Goal: Task Accomplishment & Management: Manage account settings

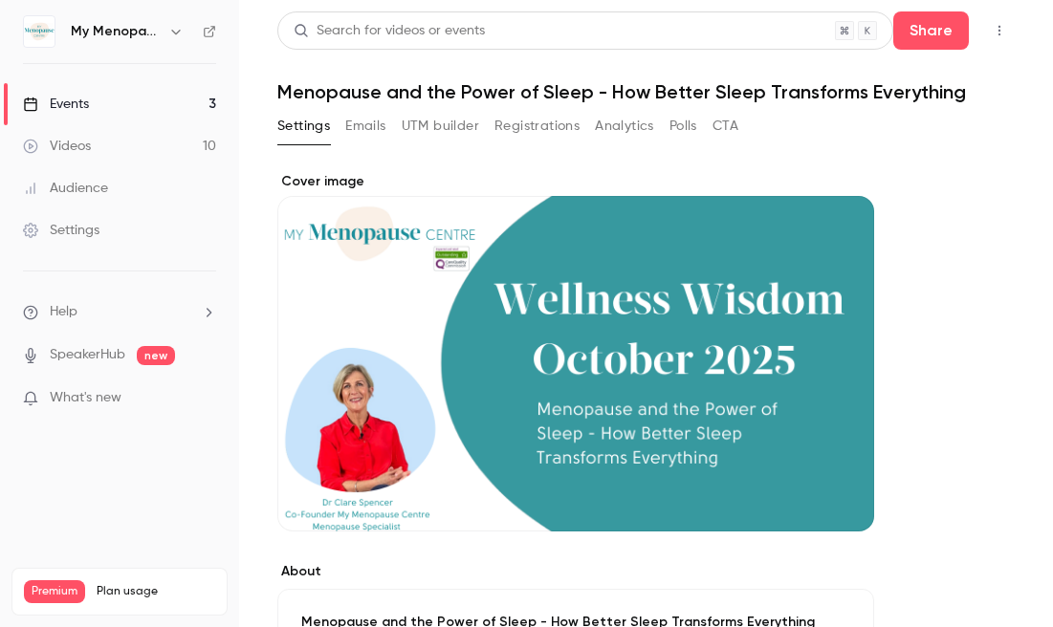
click at [64, 108] on div "Events" at bounding box center [56, 104] width 66 height 19
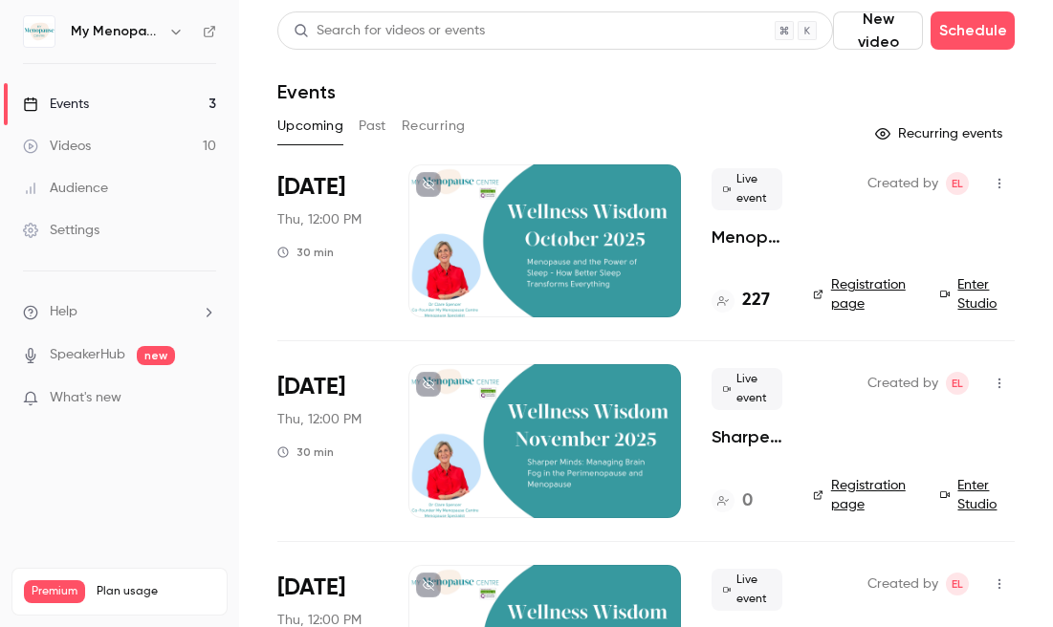
click at [126, 33] on h6 "My Menopause Centre - Wellness Wisdom" at bounding box center [116, 31] width 90 height 19
click at [175, 27] on icon "button" at bounding box center [175, 31] width 15 height 15
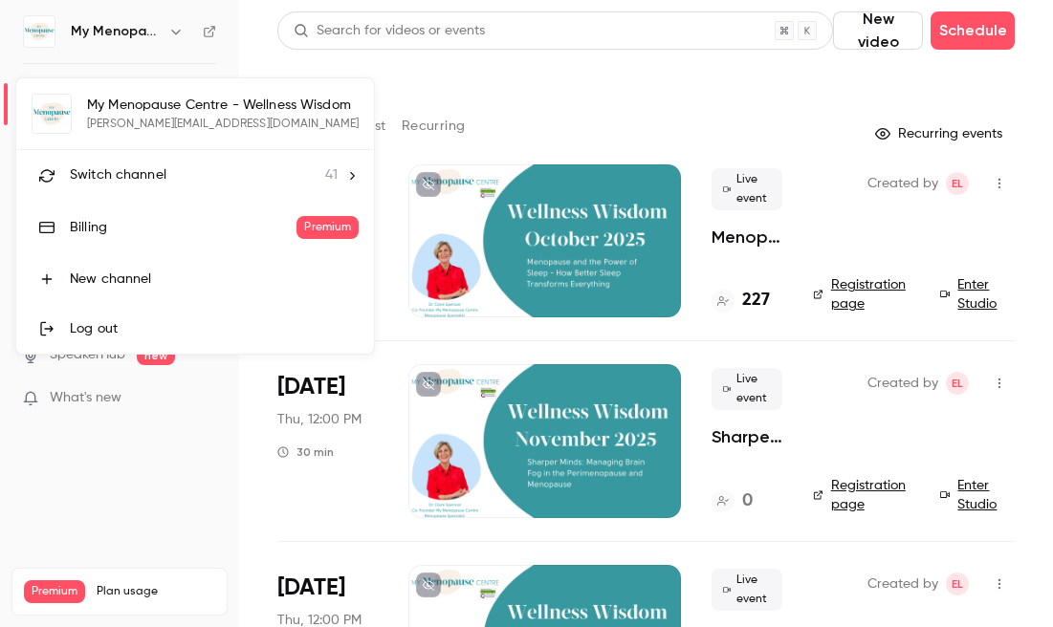
click at [124, 169] on span "Switch channel" at bounding box center [118, 175] width 97 height 20
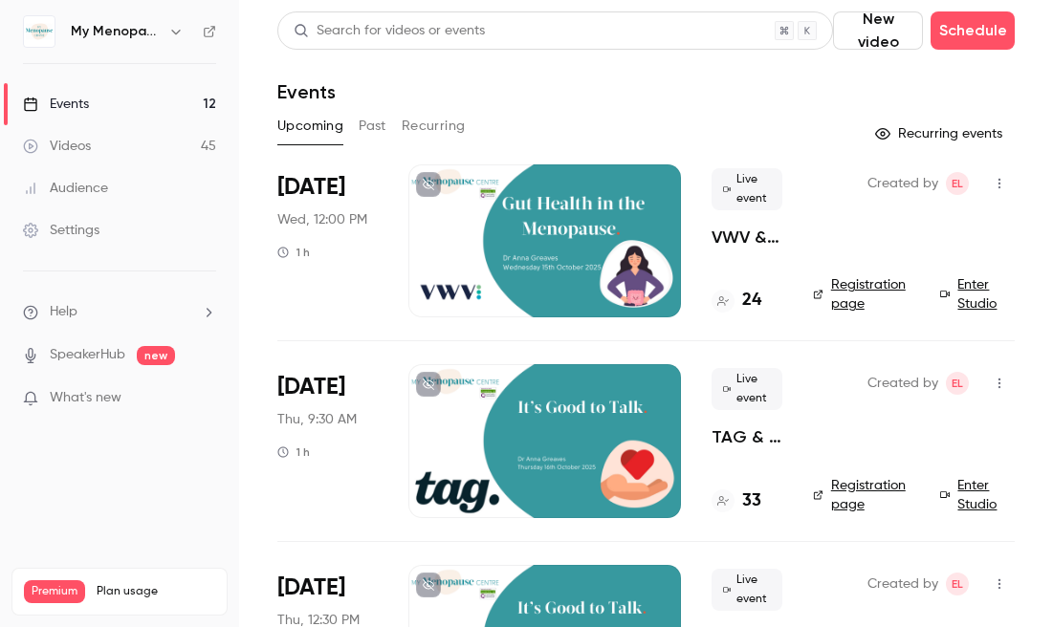
click at [555, 225] on div at bounding box center [544, 240] width 272 height 153
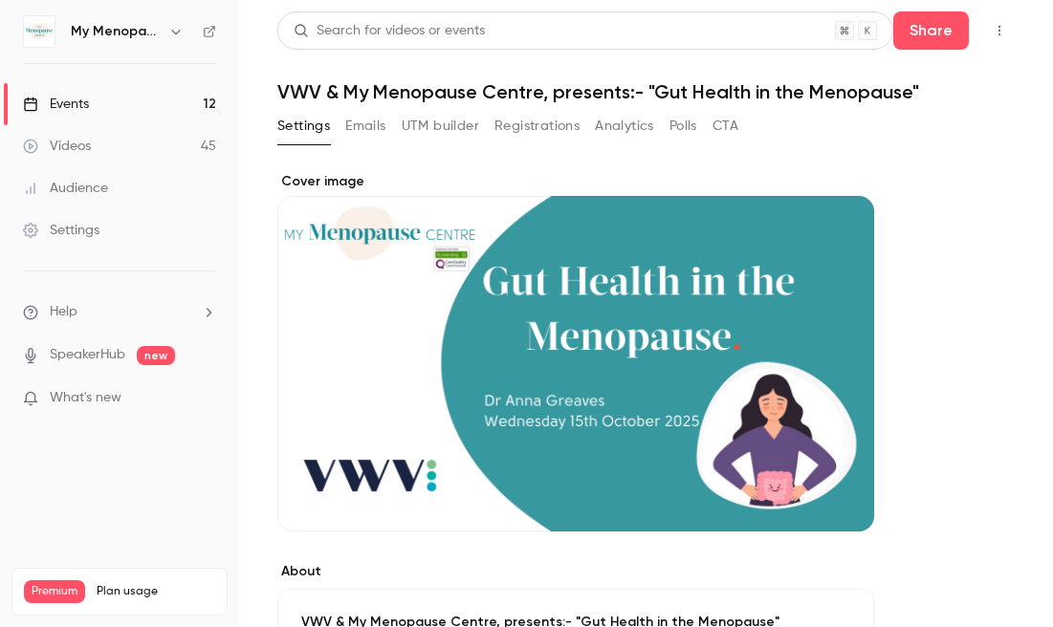
click at [997, 32] on icon "button" at bounding box center [998, 30] width 15 height 13
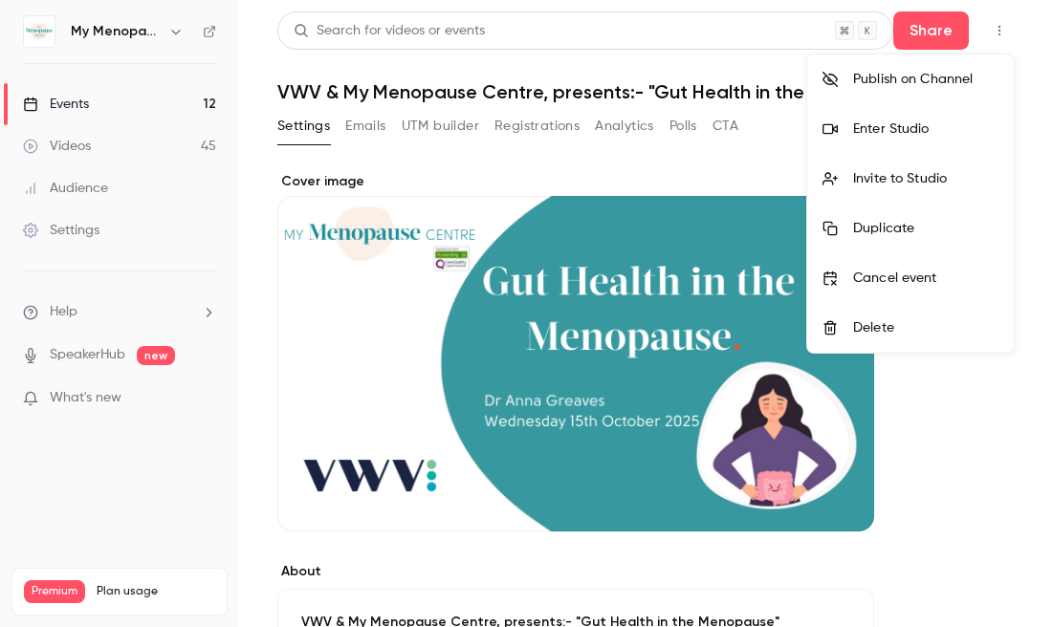
click at [875, 127] on div "Enter Studio" at bounding box center [925, 128] width 145 height 19
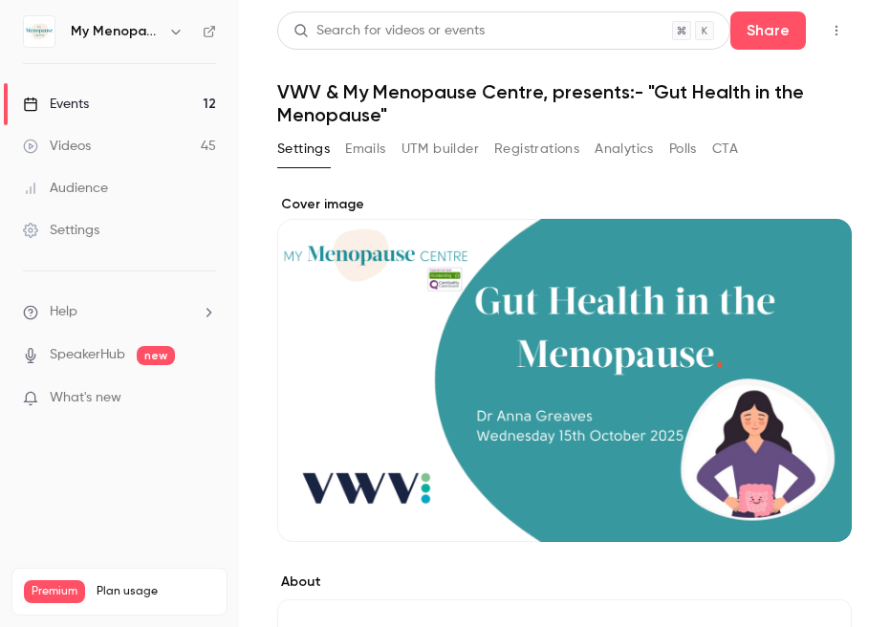
click at [62, 103] on div "Events" at bounding box center [56, 104] width 66 height 19
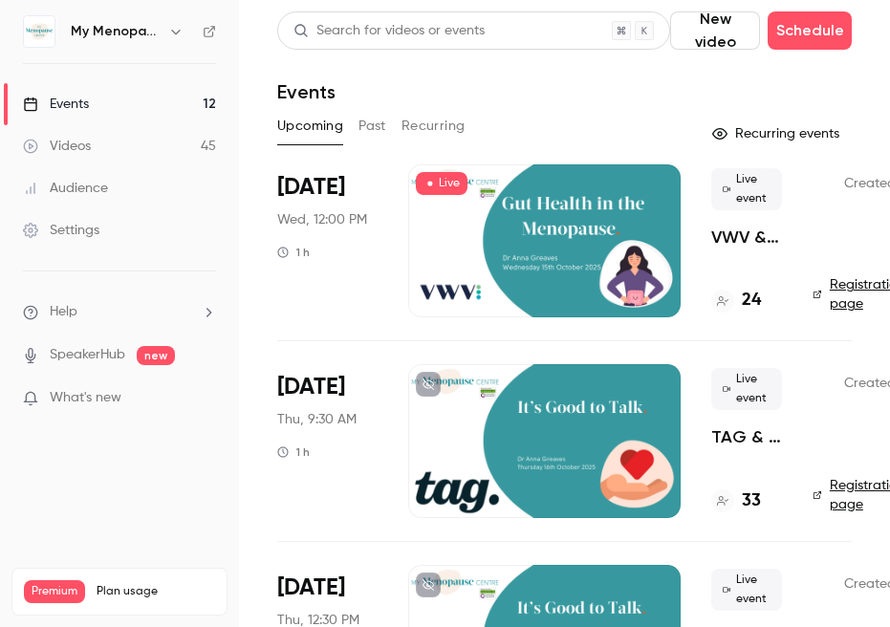
click at [378, 119] on button "Past" at bounding box center [372, 126] width 28 height 31
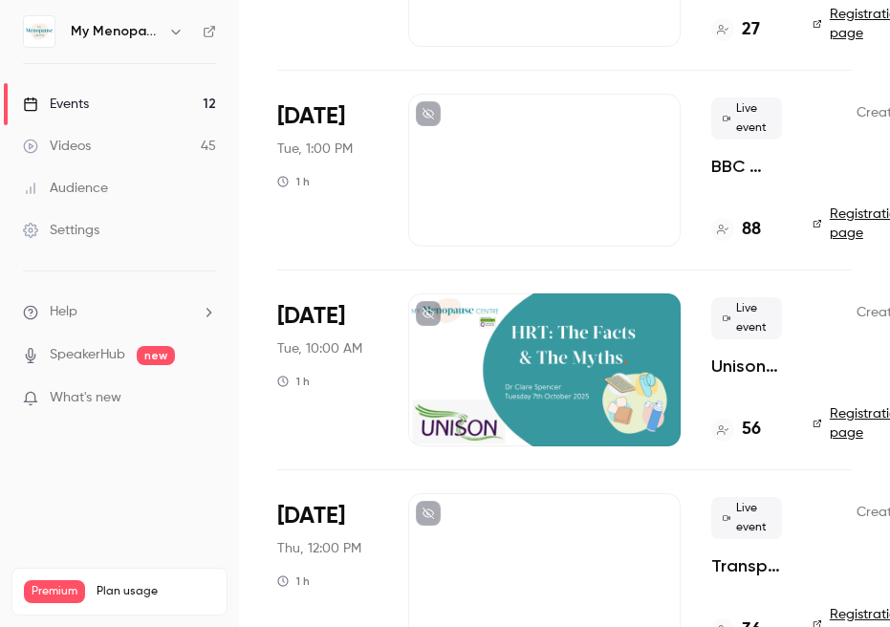
scroll to position [1043, 0]
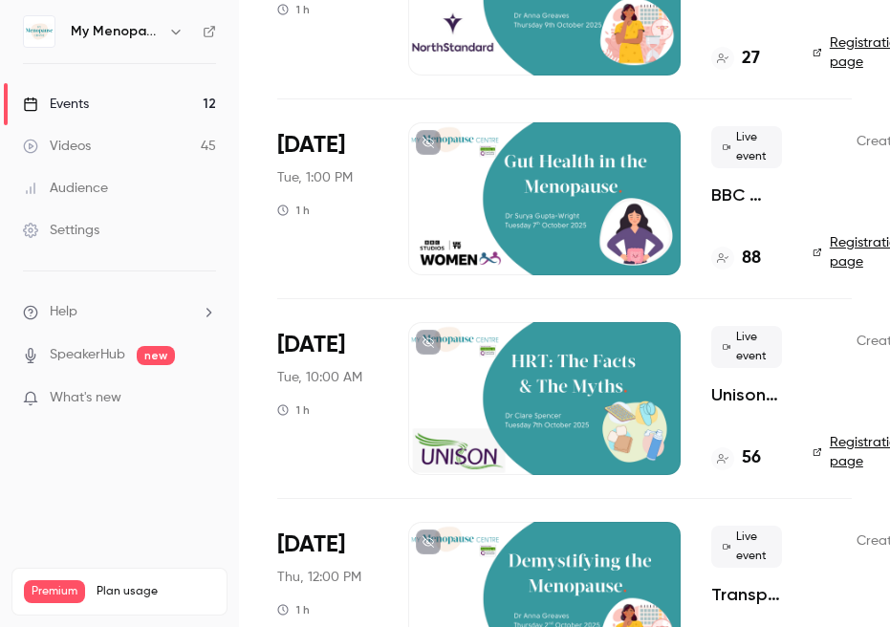
click at [552, 202] on div at bounding box center [544, 198] width 272 height 153
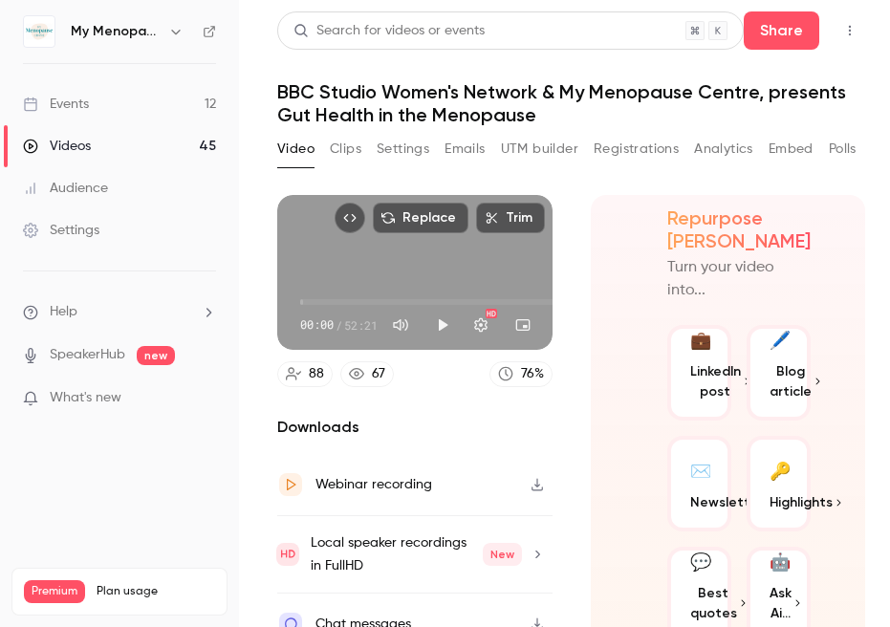
click at [727, 148] on button "Analytics" at bounding box center [723, 149] width 59 height 31
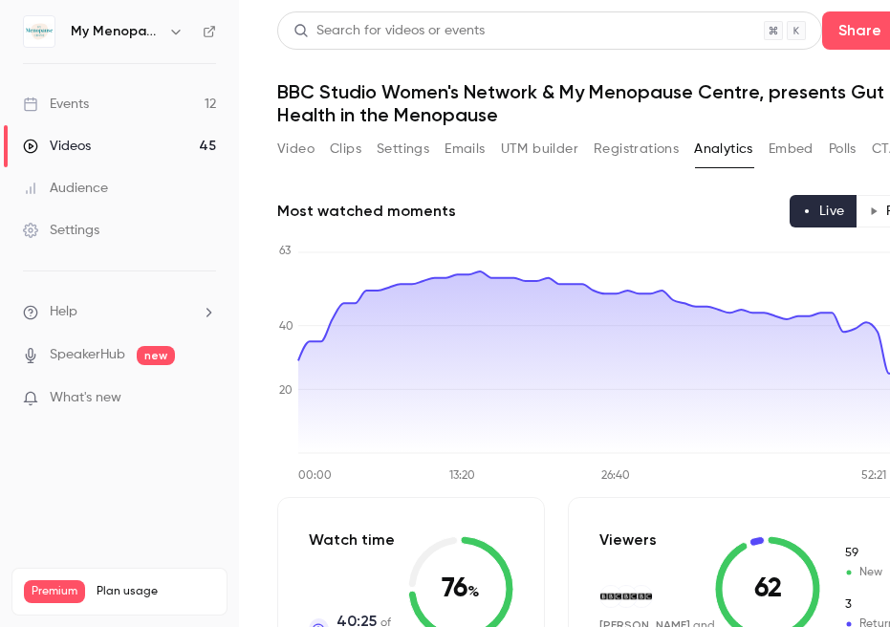
click at [796, 147] on button "Embed" at bounding box center [791, 149] width 45 height 31
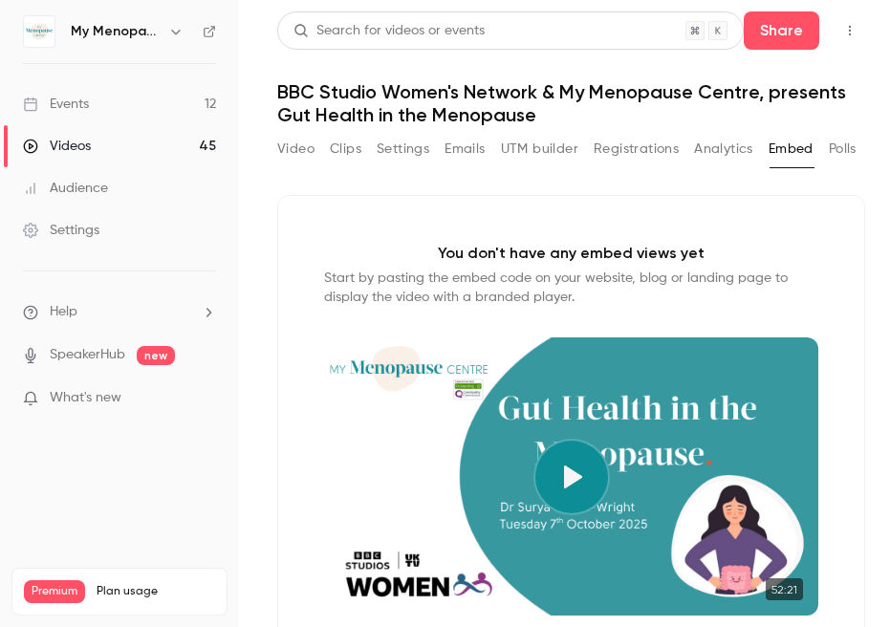
scroll to position [129, 0]
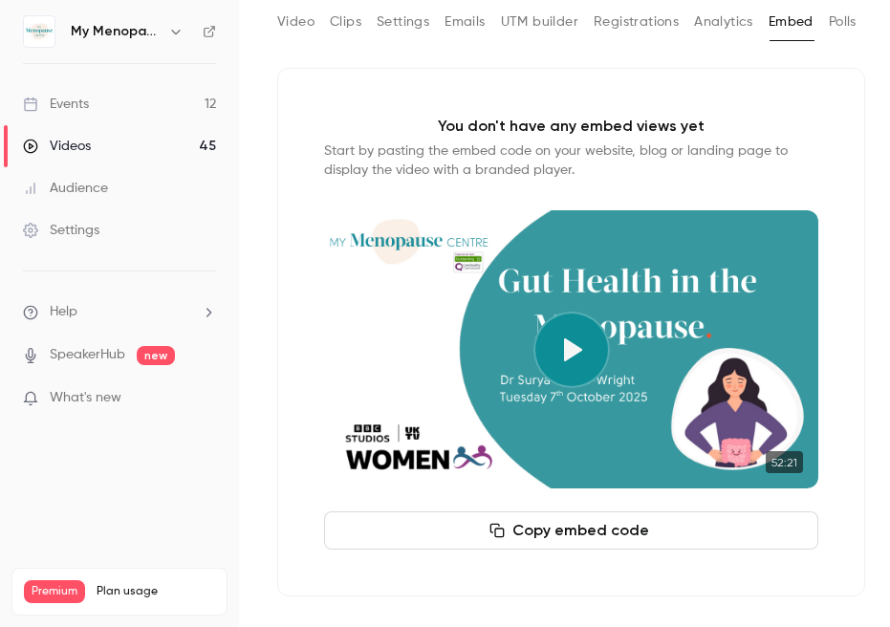
click at [845, 14] on button "Polls" at bounding box center [843, 22] width 28 height 31
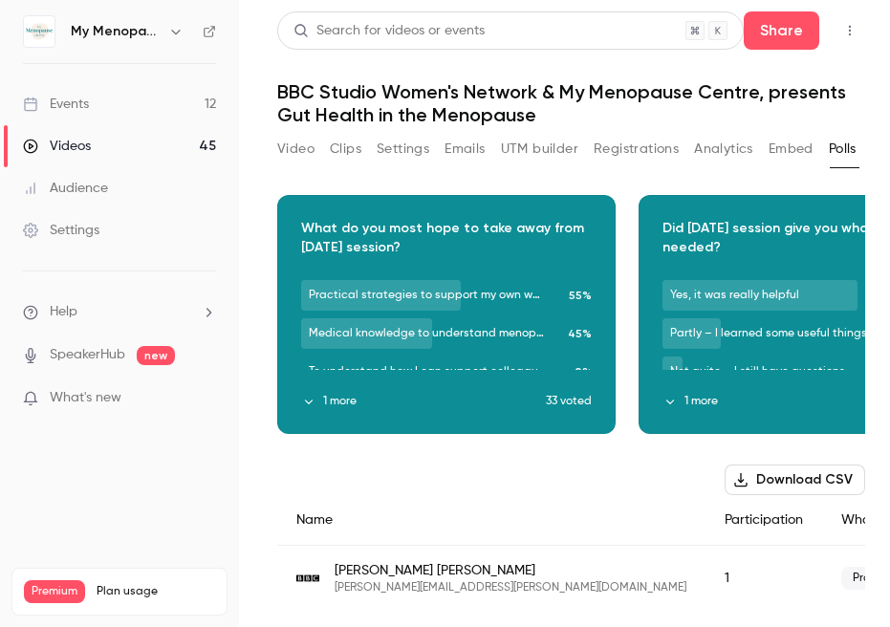
click at [471, 153] on button "Emails" at bounding box center [465, 149] width 40 height 31
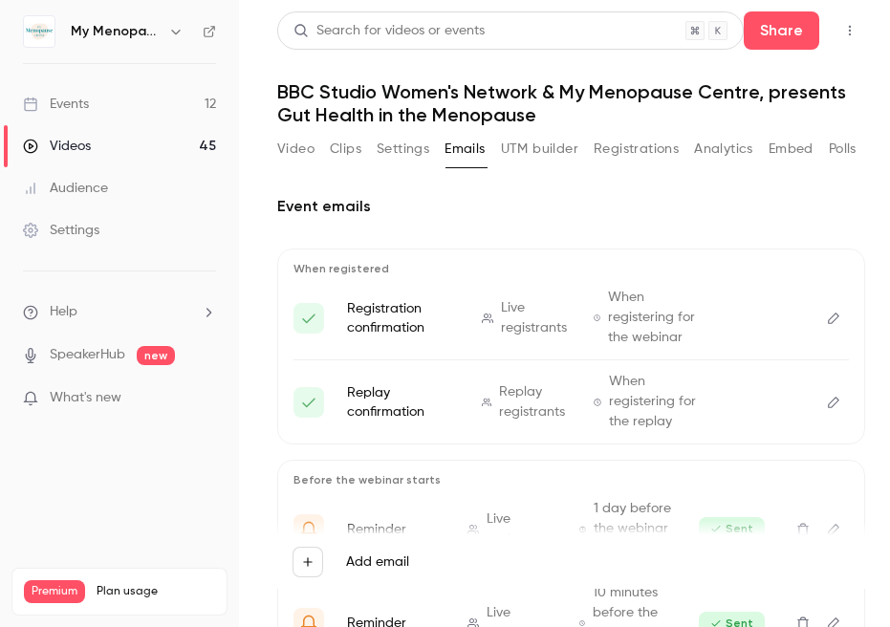
click at [403, 146] on button "Settings" at bounding box center [403, 149] width 53 height 31
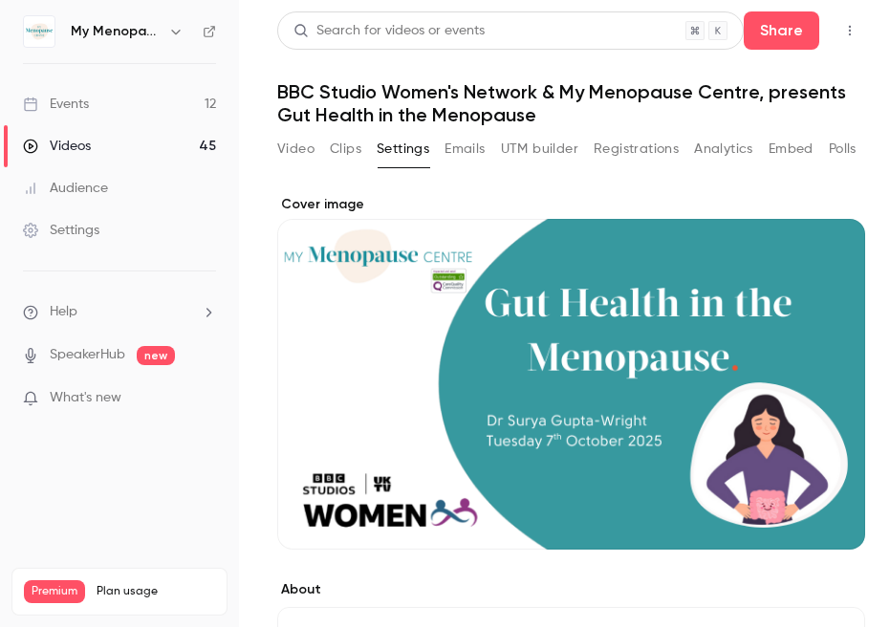
click at [335, 145] on button "Clips" at bounding box center [346, 149] width 32 height 31
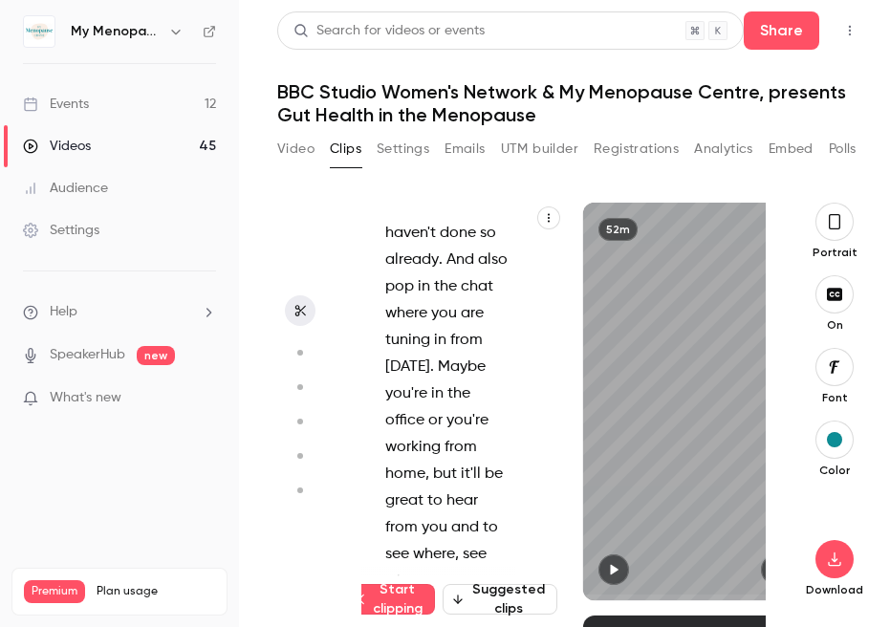
click at [537, 149] on button "UTM builder" at bounding box center [539, 149] width 77 height 31
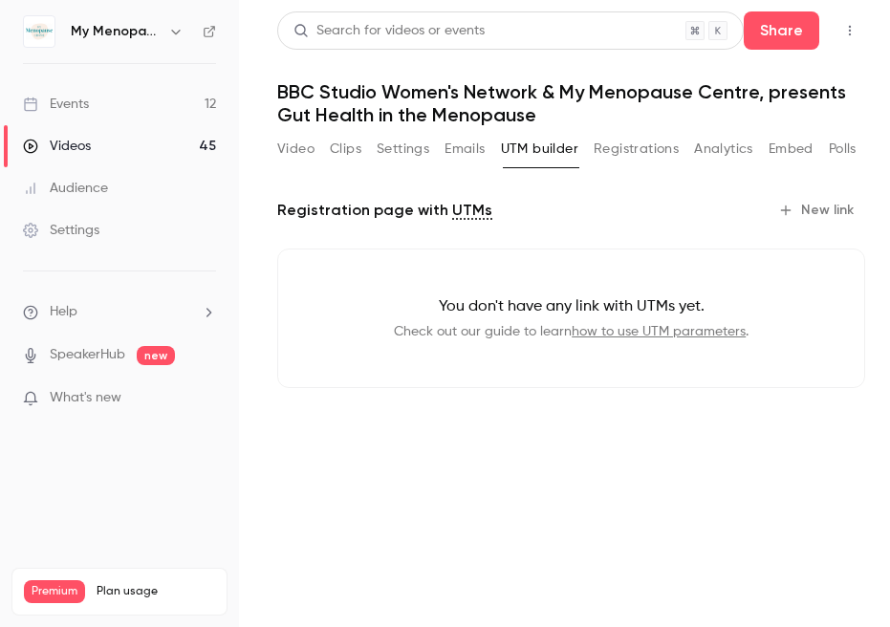
click at [618, 144] on button "Registrations" at bounding box center [636, 149] width 85 height 31
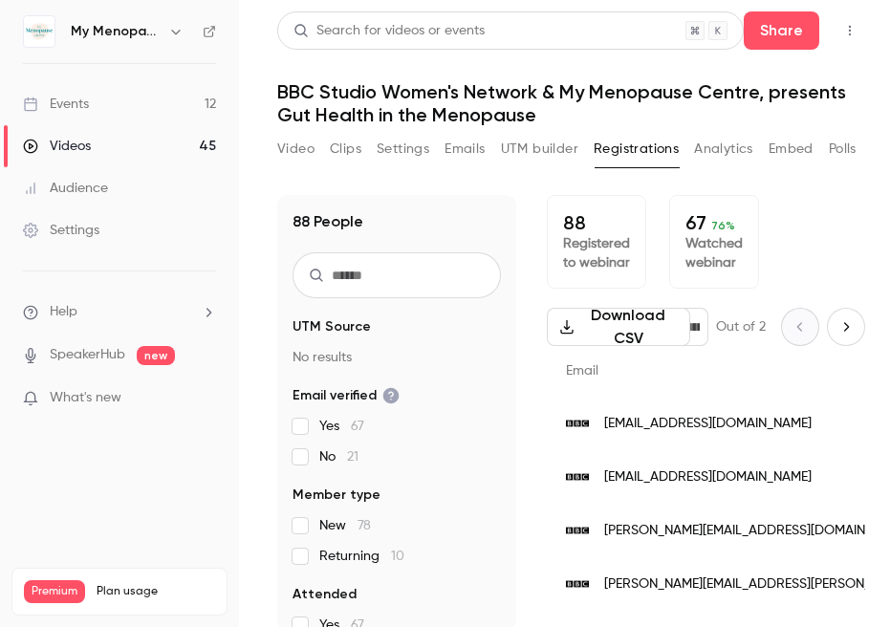
click at [296, 150] on button "Video" at bounding box center [295, 149] width 37 height 31
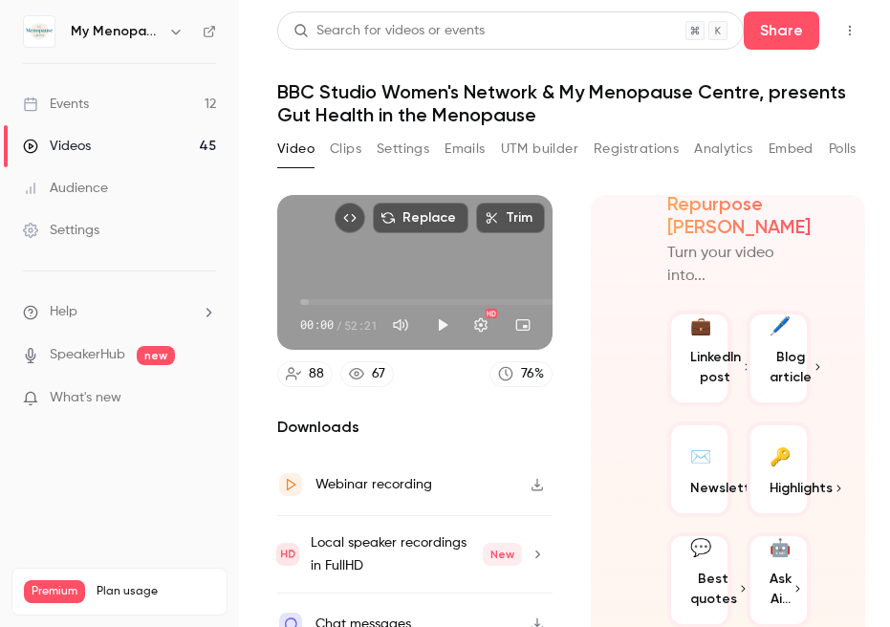
scroll to position [29, 0]
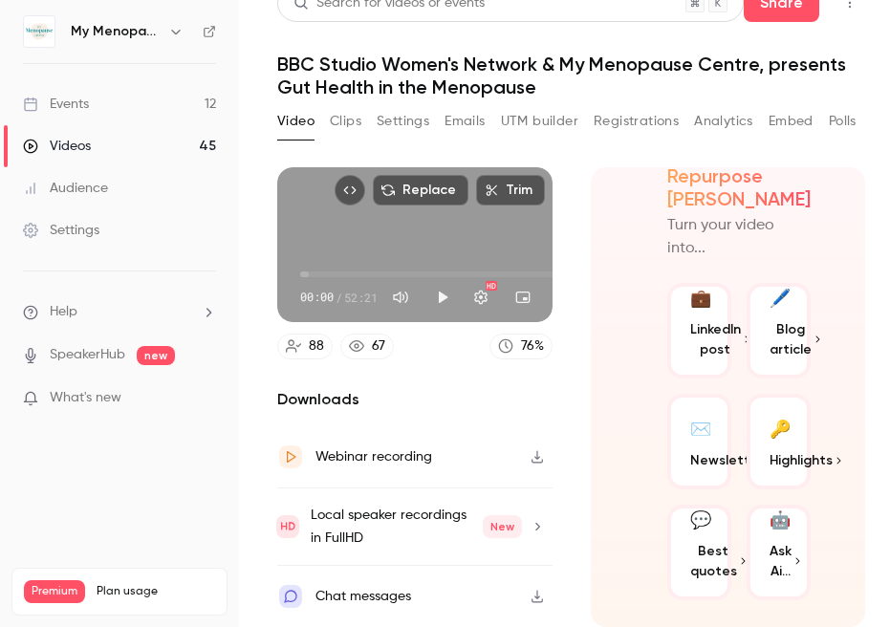
click at [538, 596] on icon "button" at bounding box center [537, 596] width 11 height 12
click at [542, 591] on icon "button" at bounding box center [537, 596] width 15 height 13
